Goal: Transaction & Acquisition: Purchase product/service

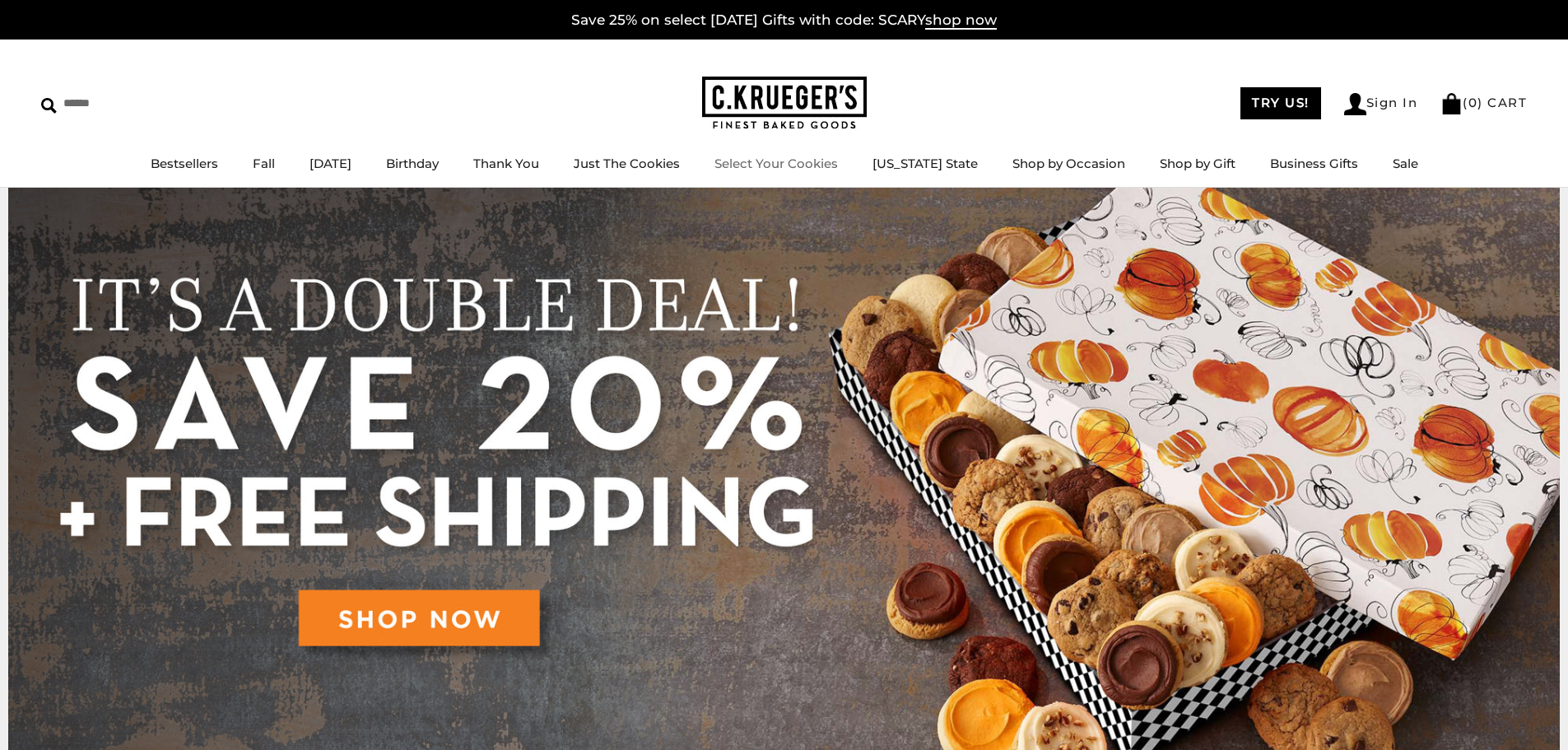
click at [768, 154] on li "Select Your Cookies" at bounding box center [776, 164] width 123 height 21
click at [777, 161] on link "Select Your Cookies" at bounding box center [776, 163] width 123 height 16
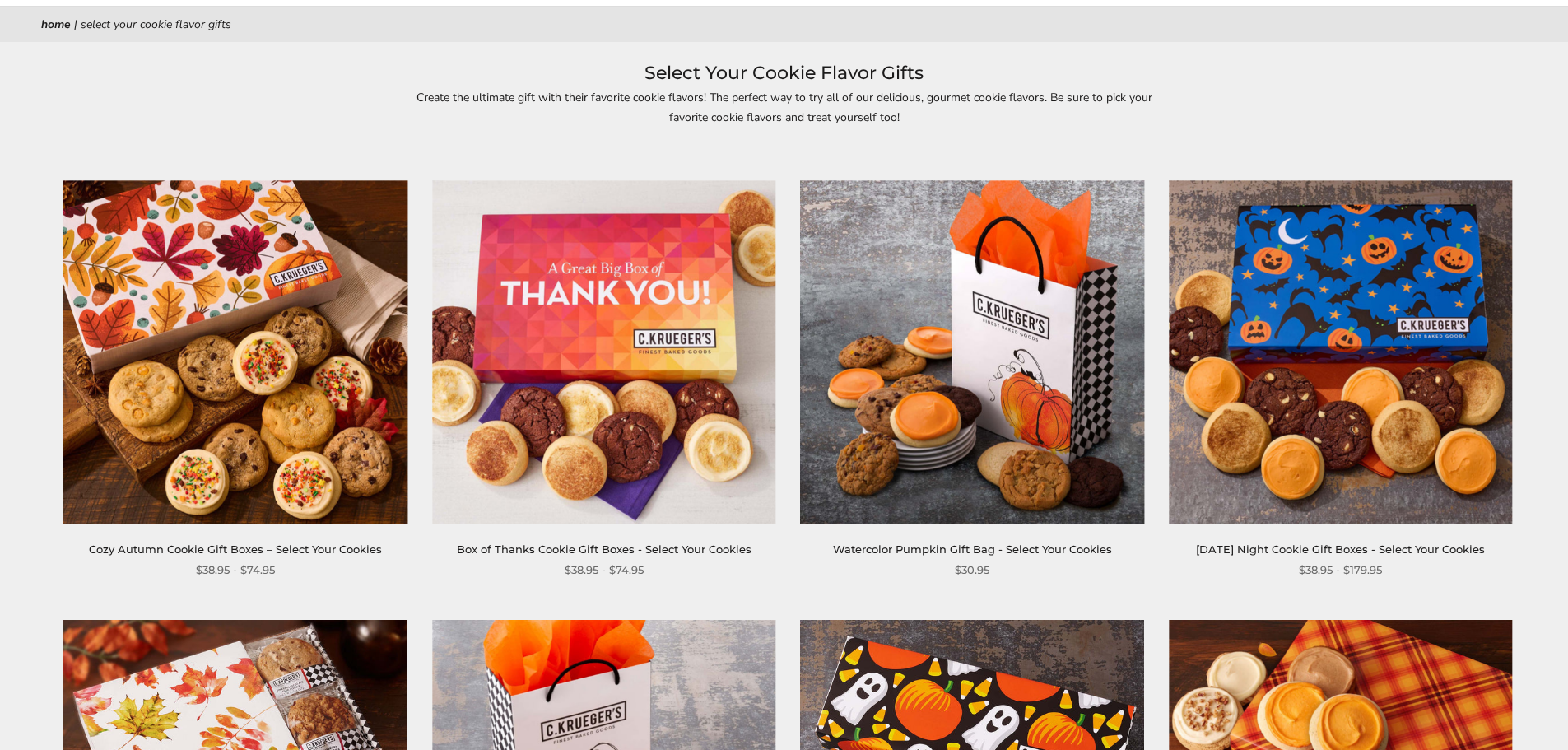
scroll to position [82, 0]
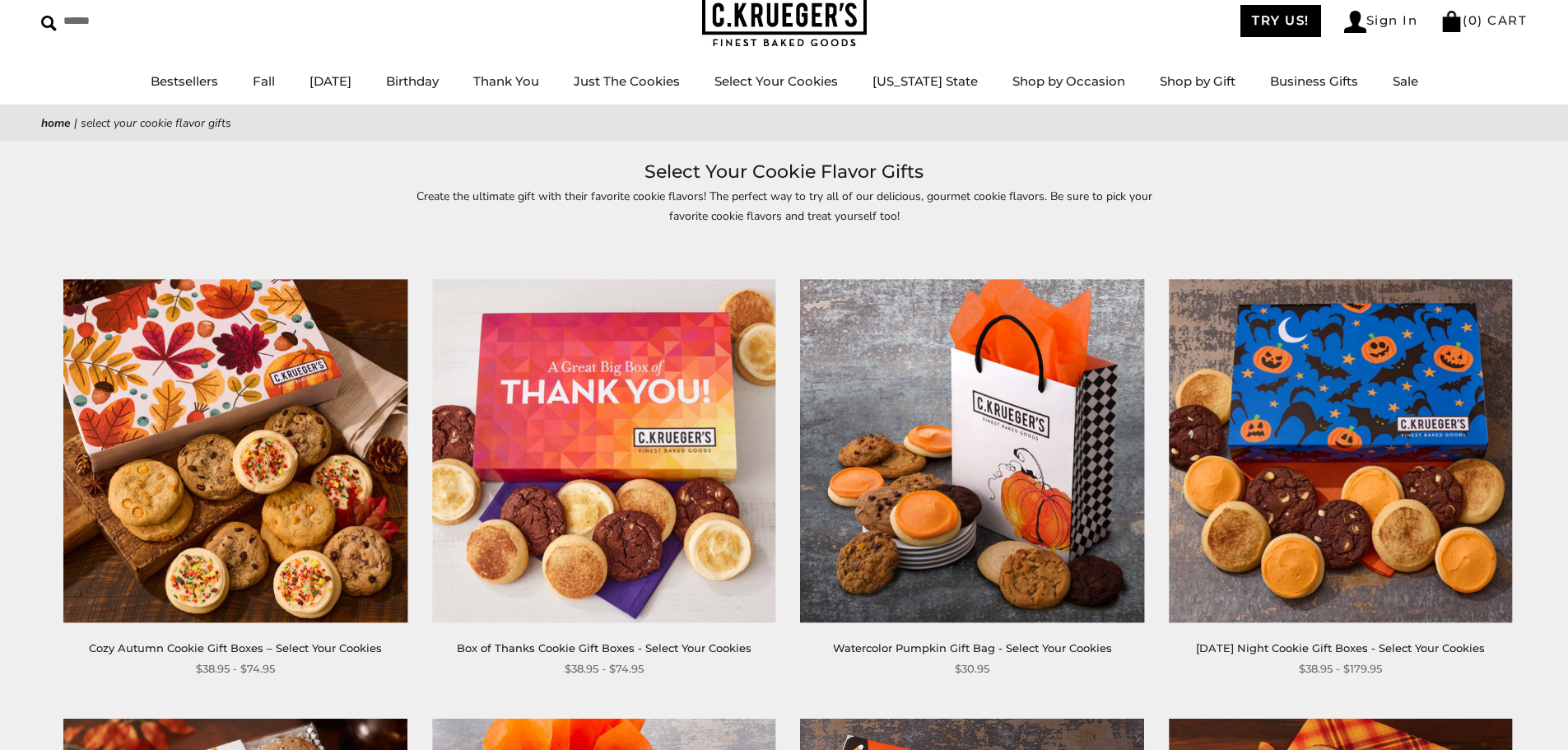
click at [322, 417] on img at bounding box center [236, 450] width 343 height 343
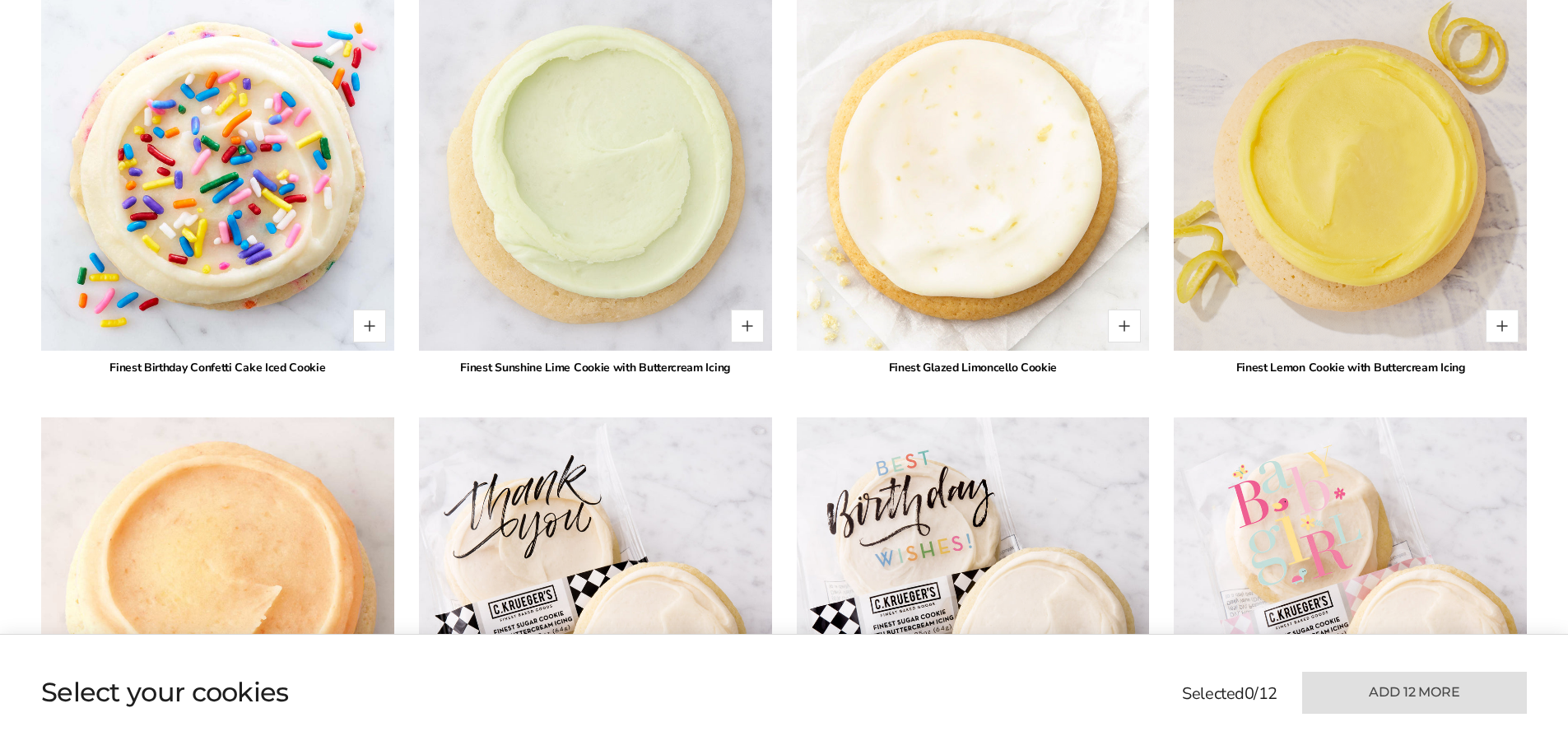
scroll to position [3456, 0]
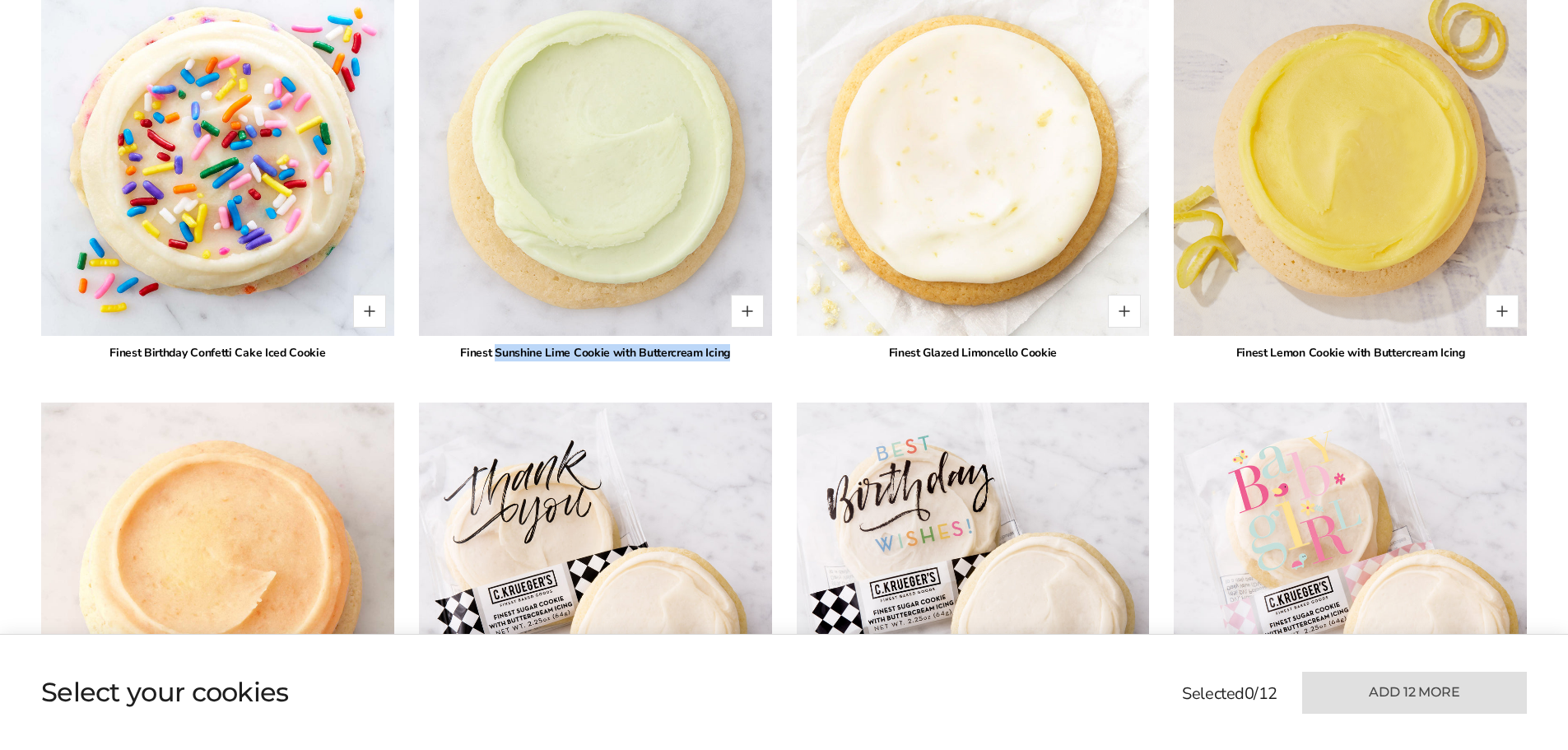
drag, startPoint x: 498, startPoint y: 349, endPoint x: 734, endPoint y: 348, distance: 236.0
click at [734, 348] on div "Finest Sunshine Lime Cookie with Buttercream Icing" at bounding box center [596, 352] width 353 height 17
copy div "Sunshine Lime Cookie with Buttercream Icing"
drag, startPoint x: 1273, startPoint y: 350, endPoint x: 1490, endPoint y: 350, distance: 217.0
click at [1490, 350] on div "Finest Lemon Cookie with Buttercream Icing" at bounding box center [1349, 352] width 353 height 17
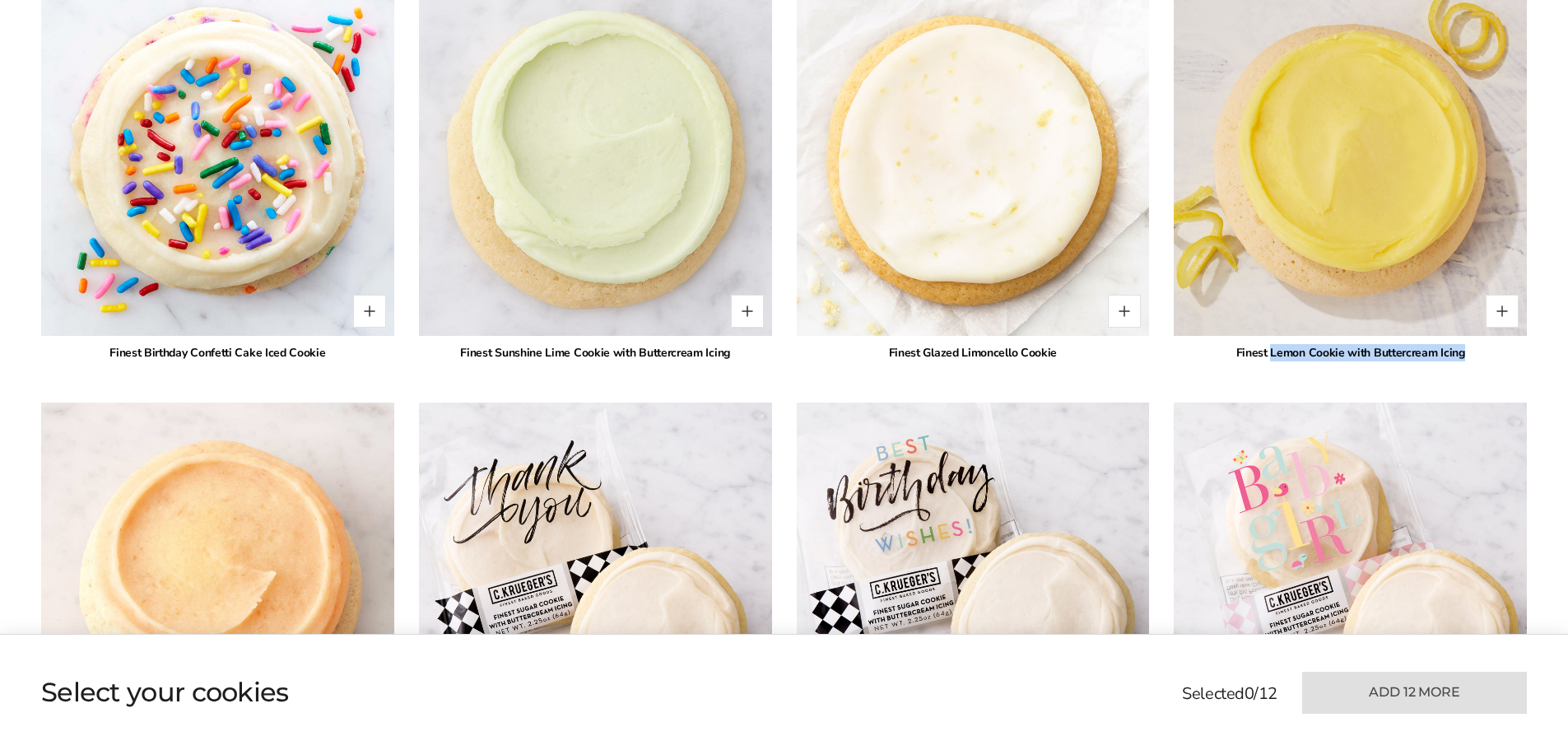
copy div "Lemon Cookie with Buttercream Icing"
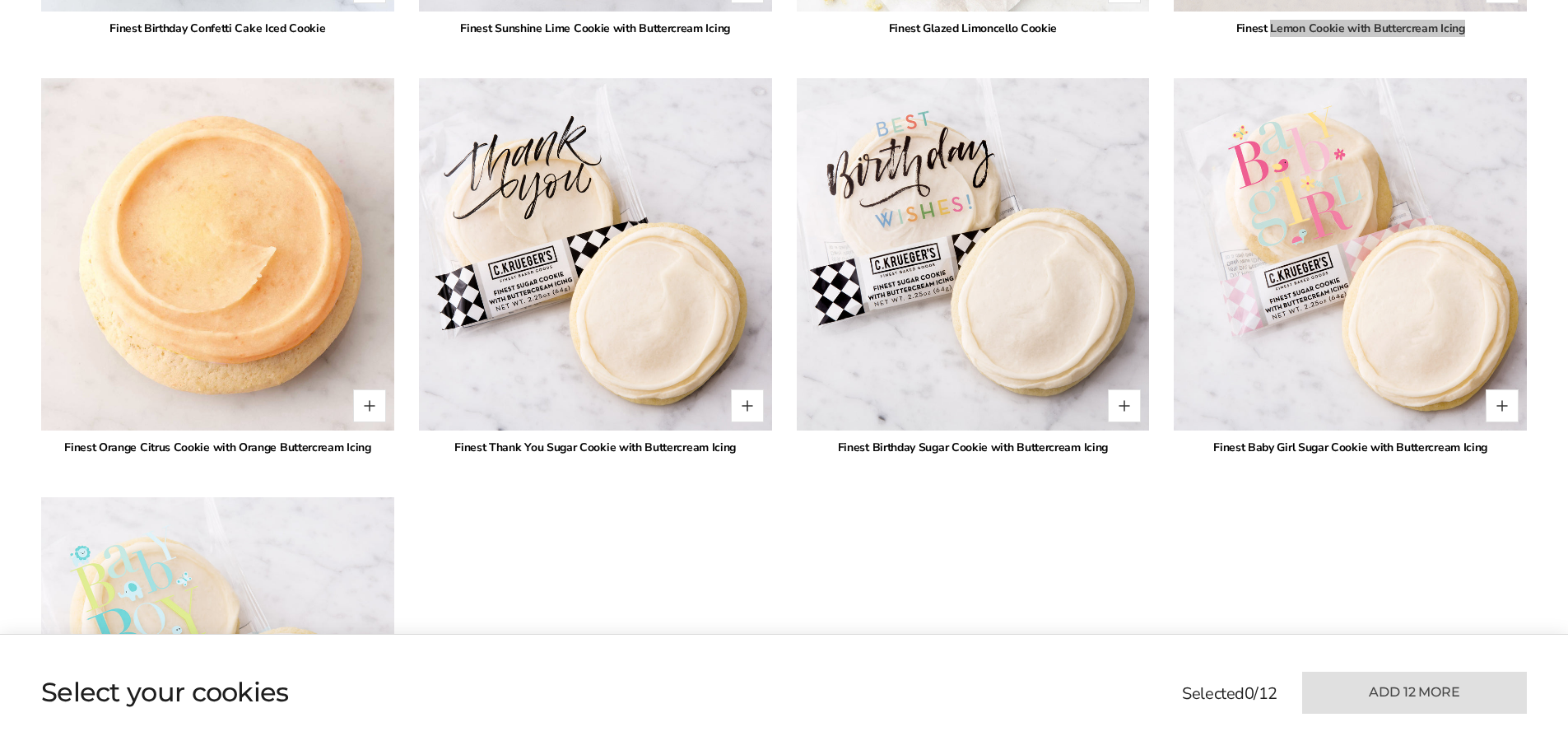
scroll to position [3786, 0]
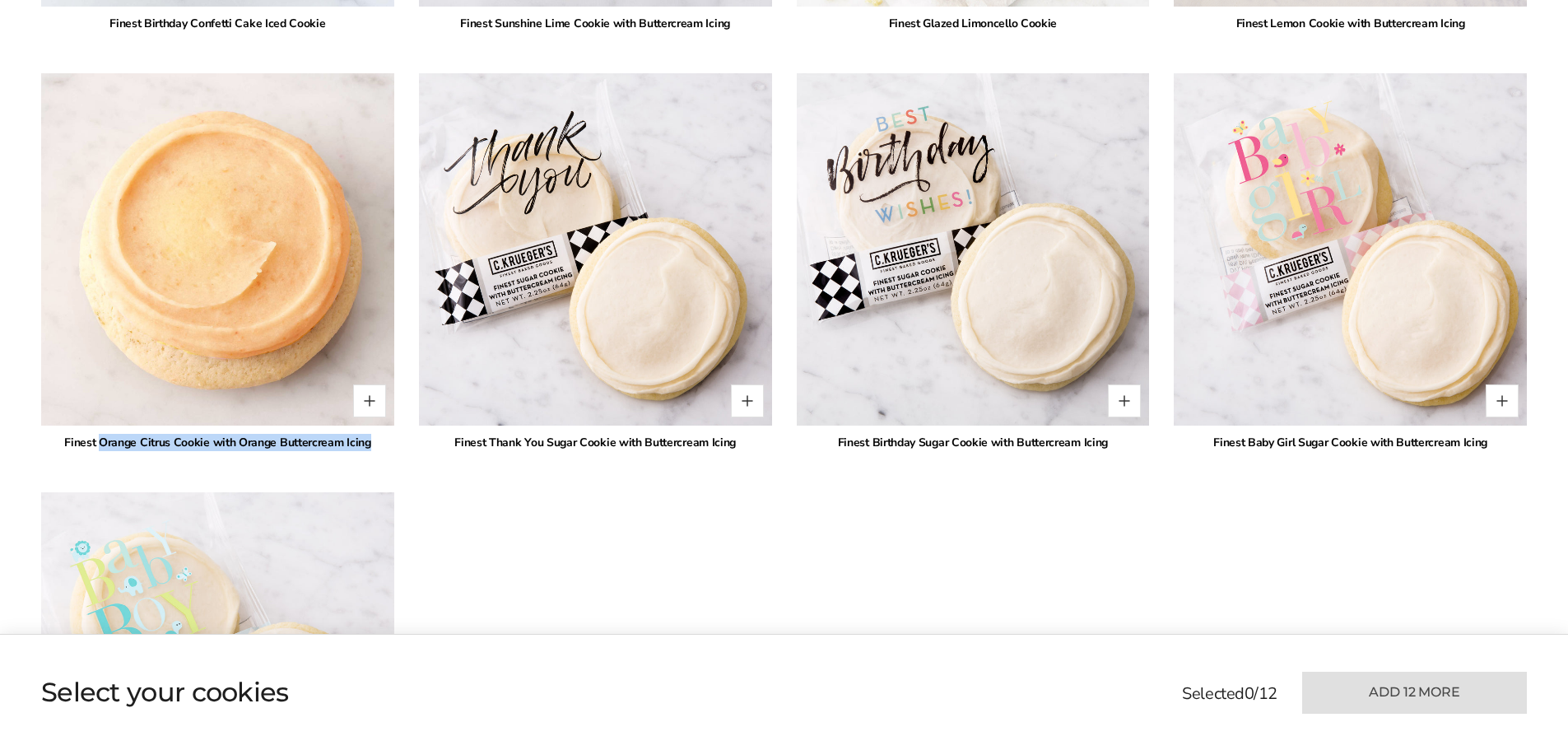
drag, startPoint x: 103, startPoint y: 439, endPoint x: 390, endPoint y: 442, distance: 287.0
click at [390, 442] on div "Finest Orange Citrus Cookie with Orange Buttercream Icing" at bounding box center [218, 442] width 353 height 17
copy div "Orange Citrus Cookie with Orange Buttercream Icing"
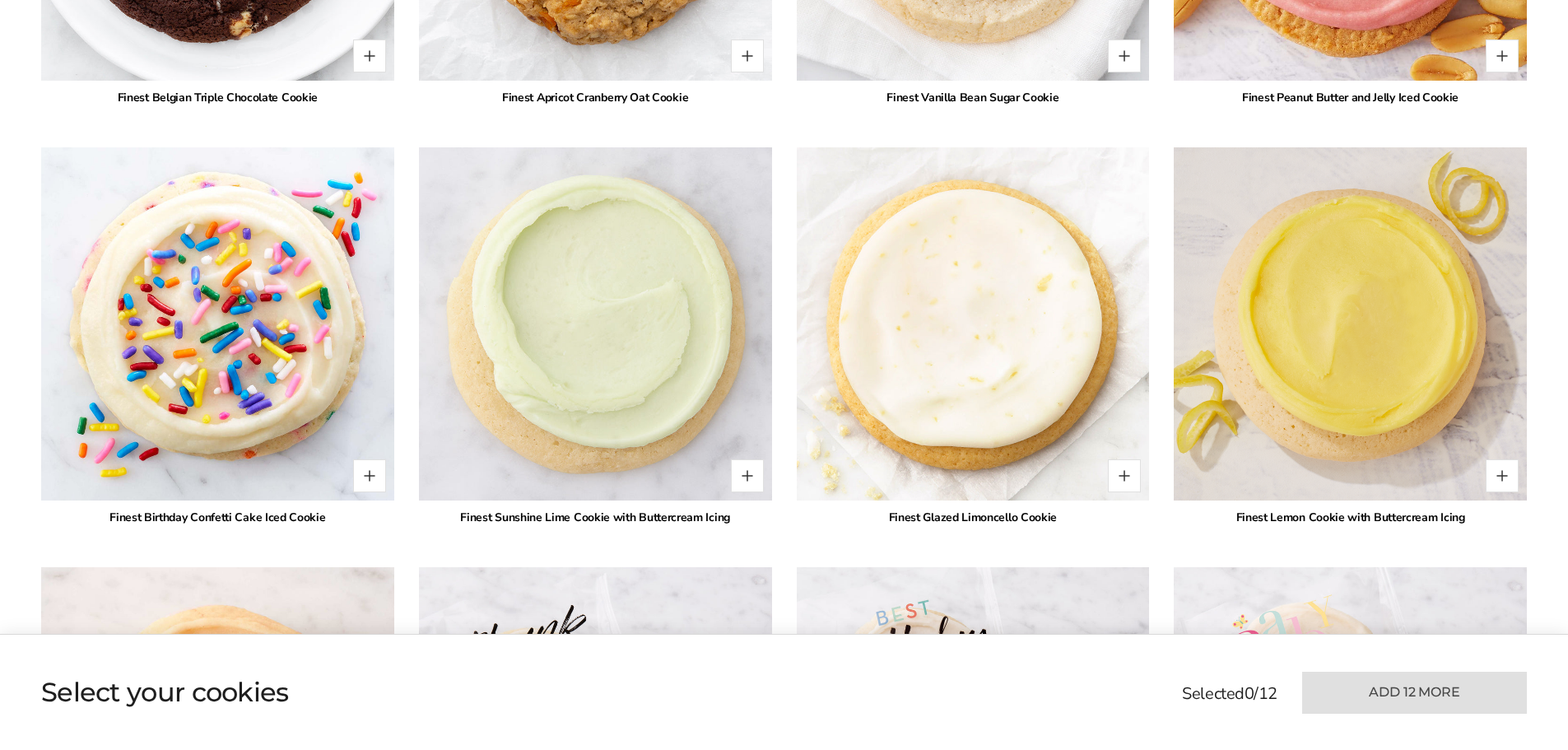
scroll to position [3374, 0]
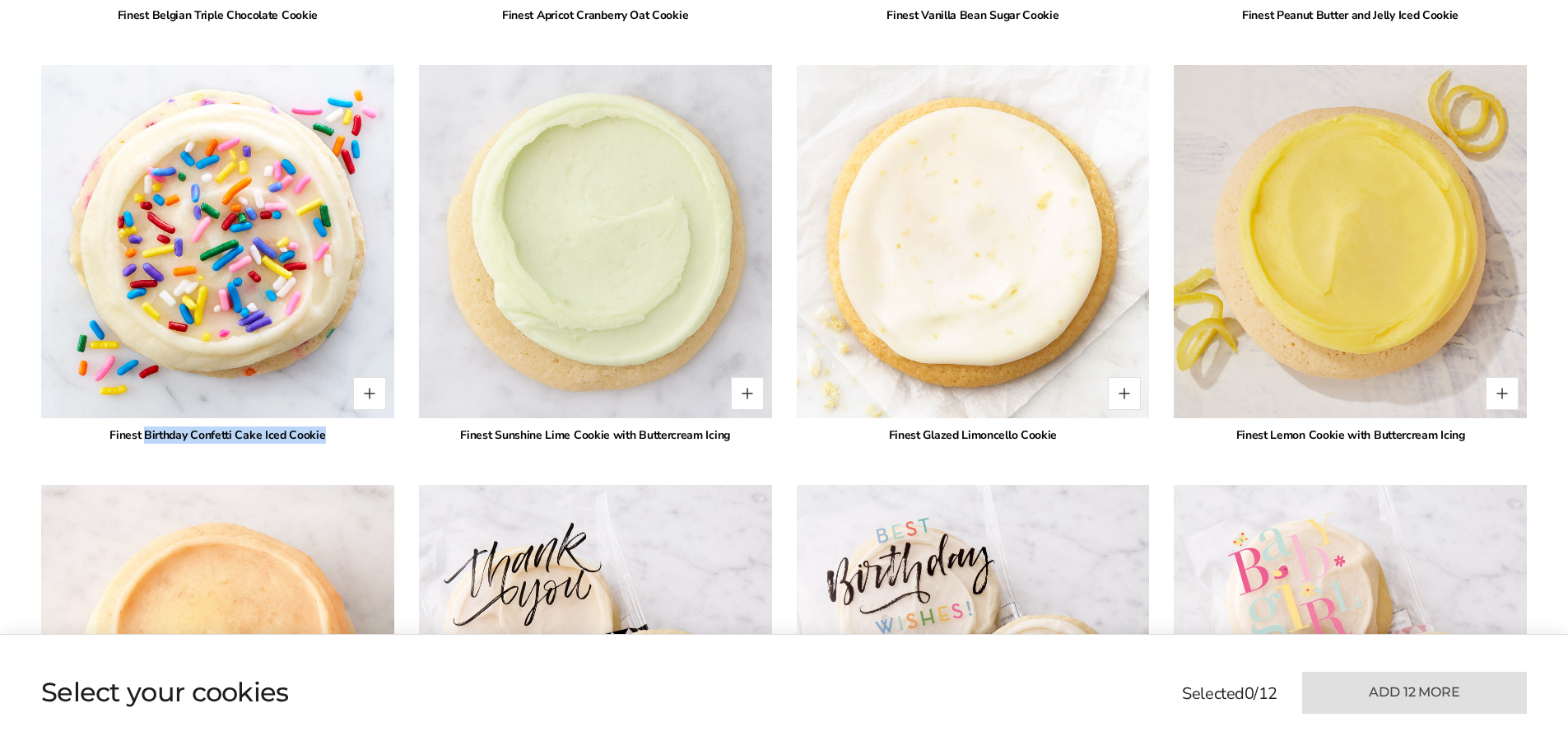
drag, startPoint x: 146, startPoint y: 432, endPoint x: 327, endPoint y: 433, distance: 181.0
click at [327, 433] on div "Finest Birthday Confetti Cake Iced Cookie" at bounding box center [218, 434] width 353 height 17
copy div "Birthday Confetti Cake Iced Cookie"
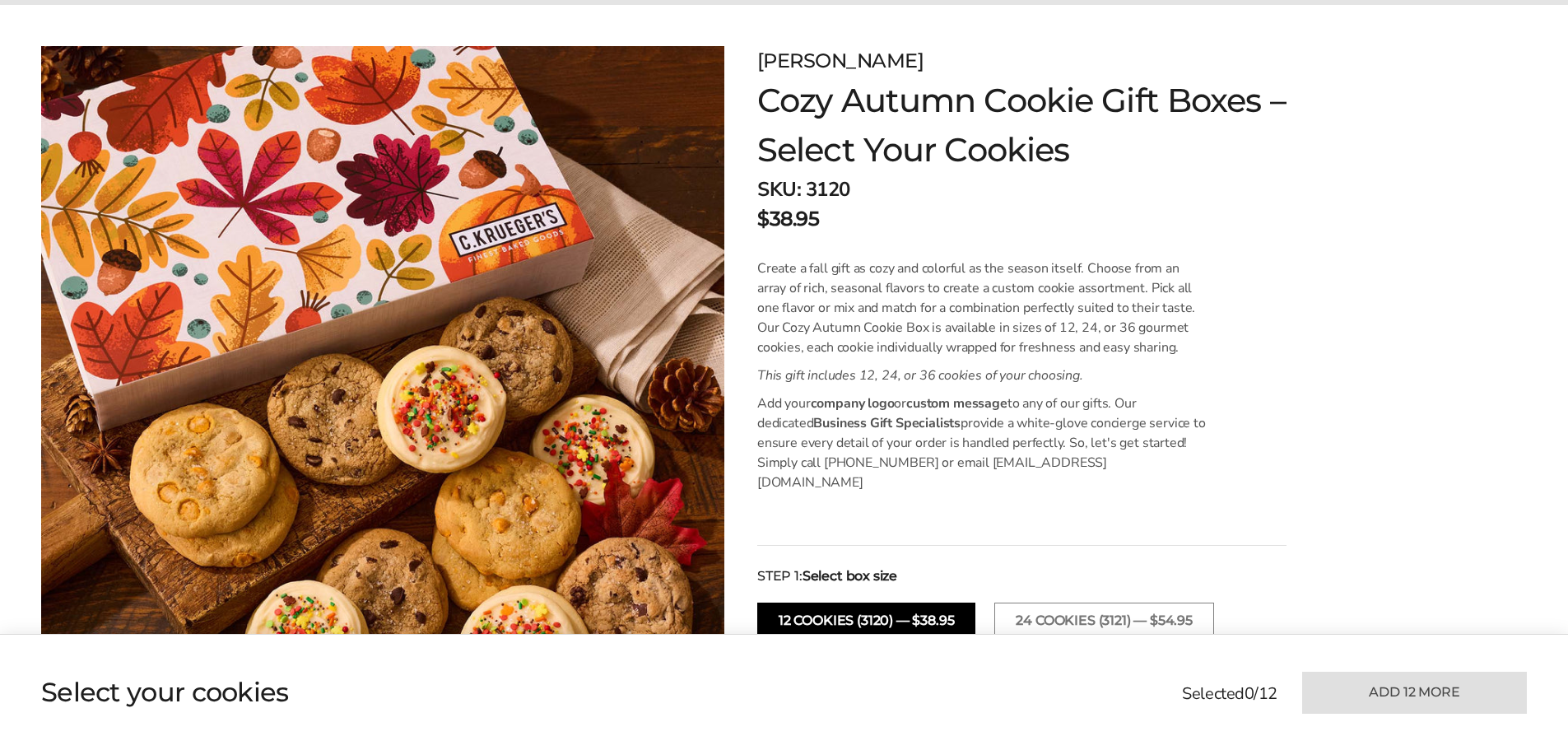
scroll to position [0, 0]
